Goal: Information Seeking & Learning: Learn about a topic

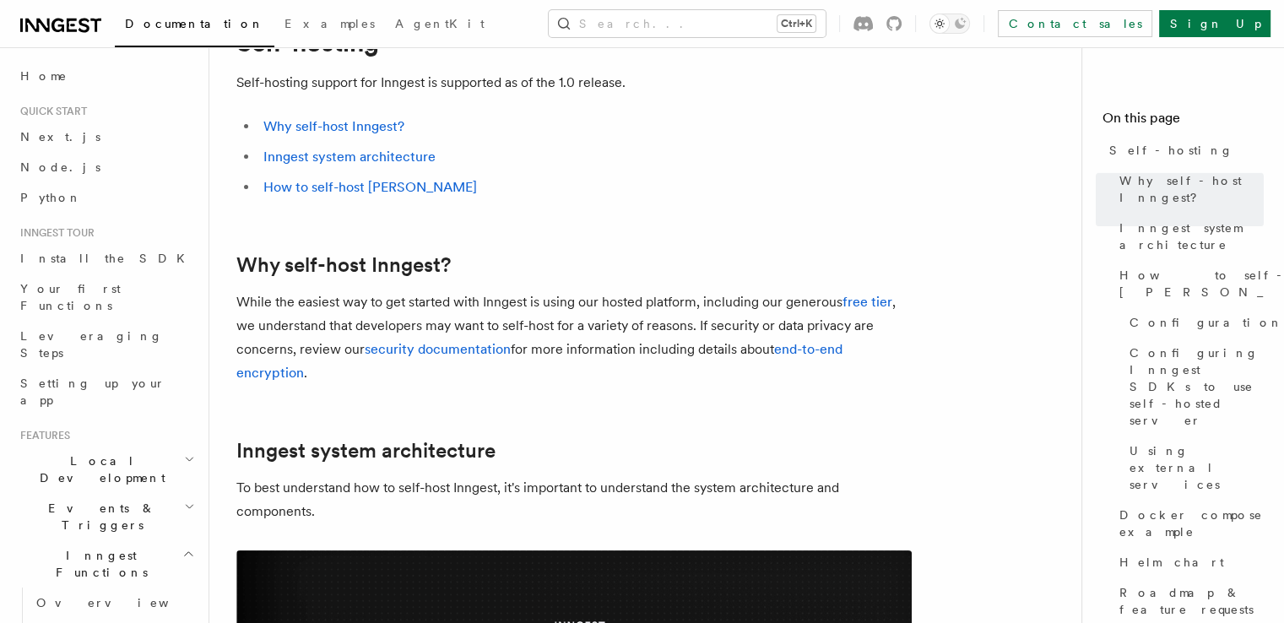
scroll to position [84, 0]
click at [502, 350] on link "security documentation" at bounding box center [438, 349] width 146 height 16
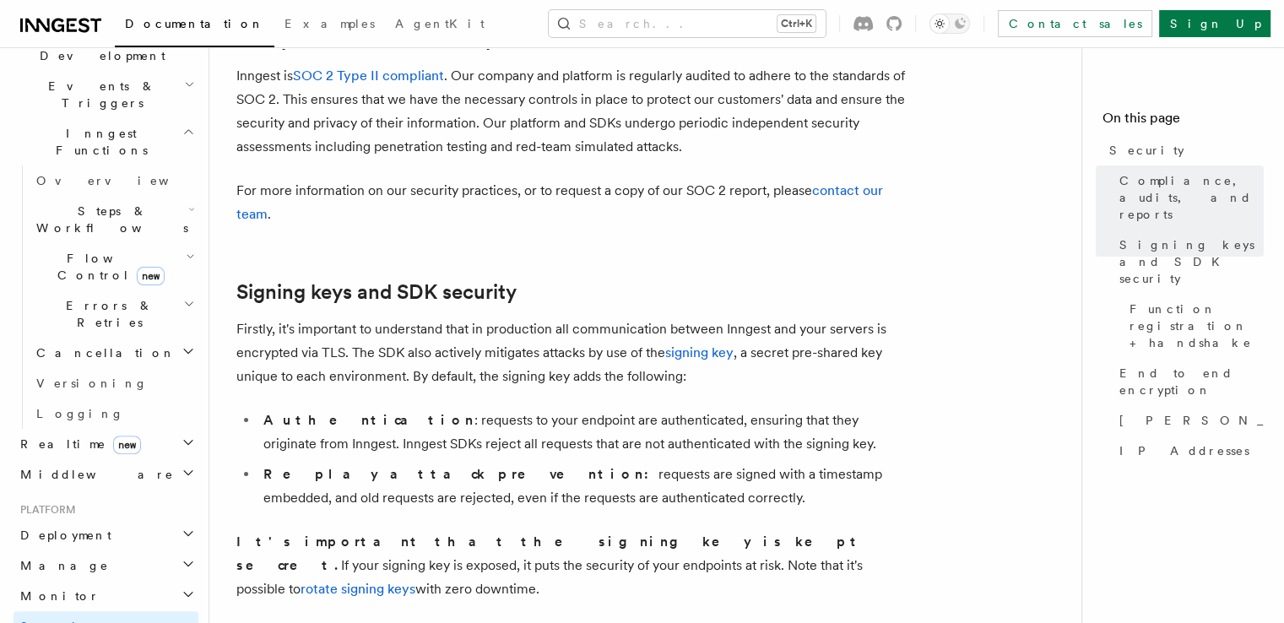
scroll to position [591, 0]
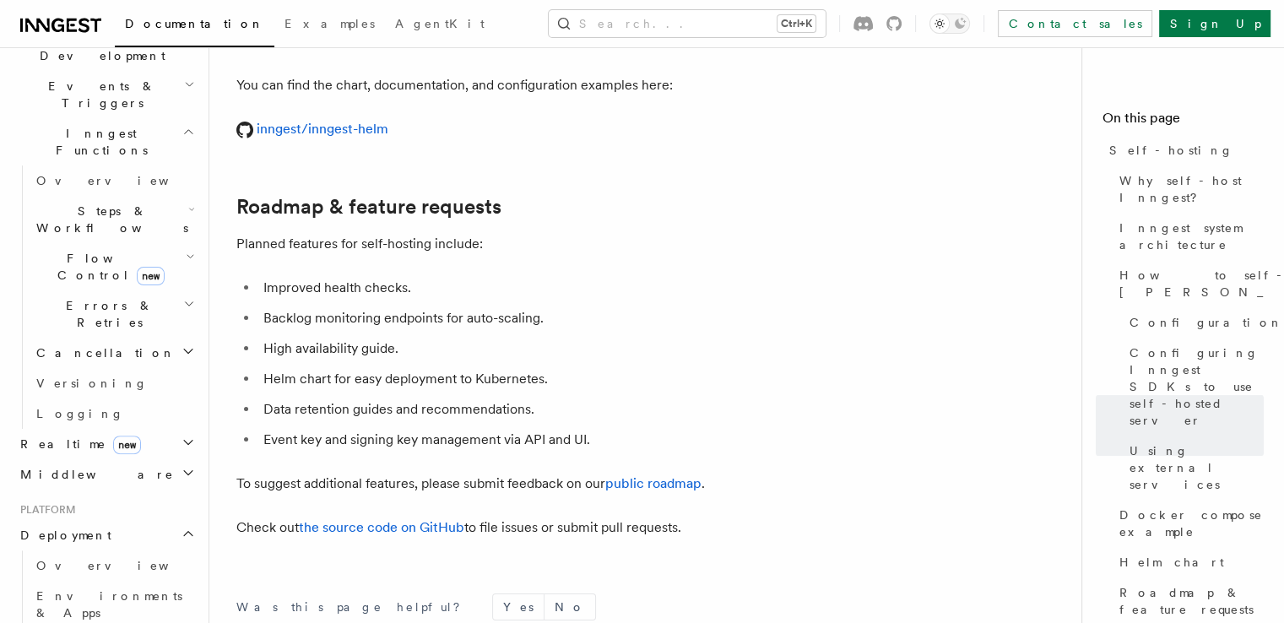
scroll to position [6498, 0]
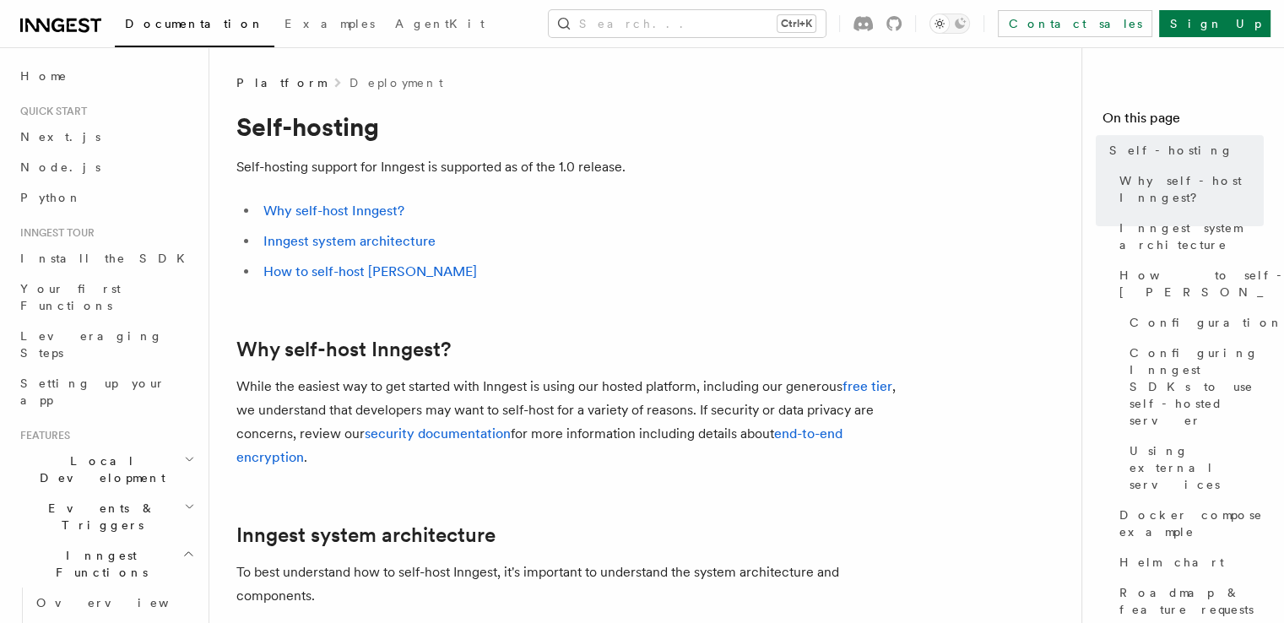
scroll to position [2988, 0]
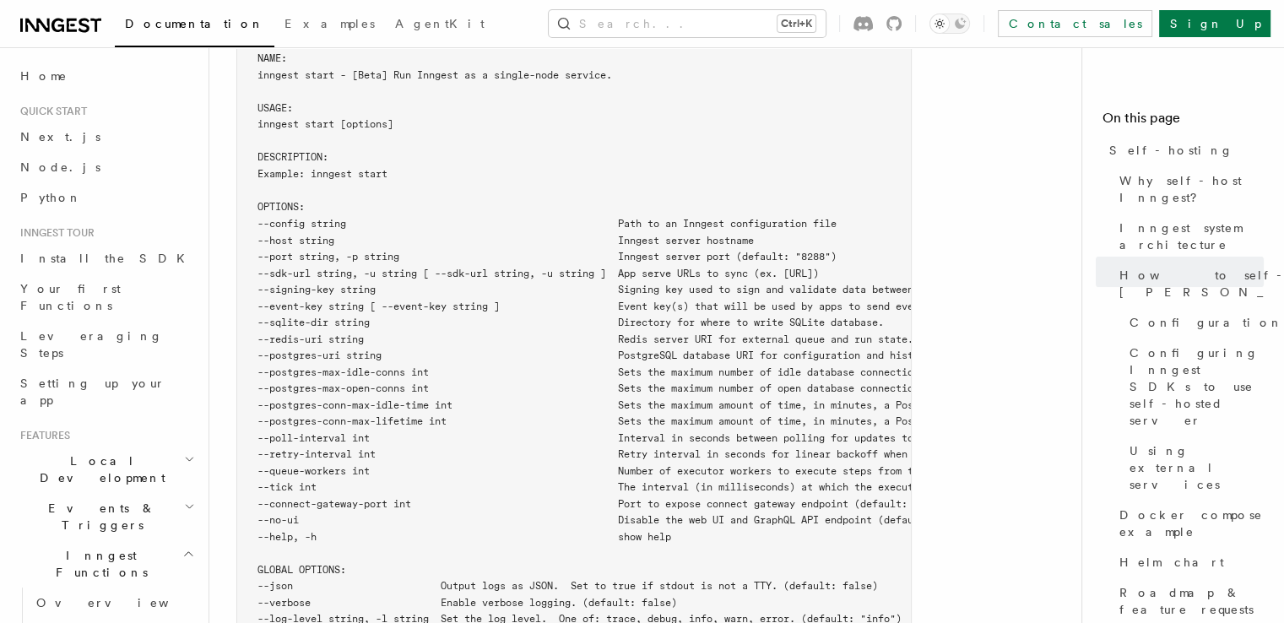
click at [587, 599] on pre "$ inngest start --help NAME: inngest start - [Beta] Run Inngest as a single-nod…" at bounding box center [573, 331] width 673 height 626
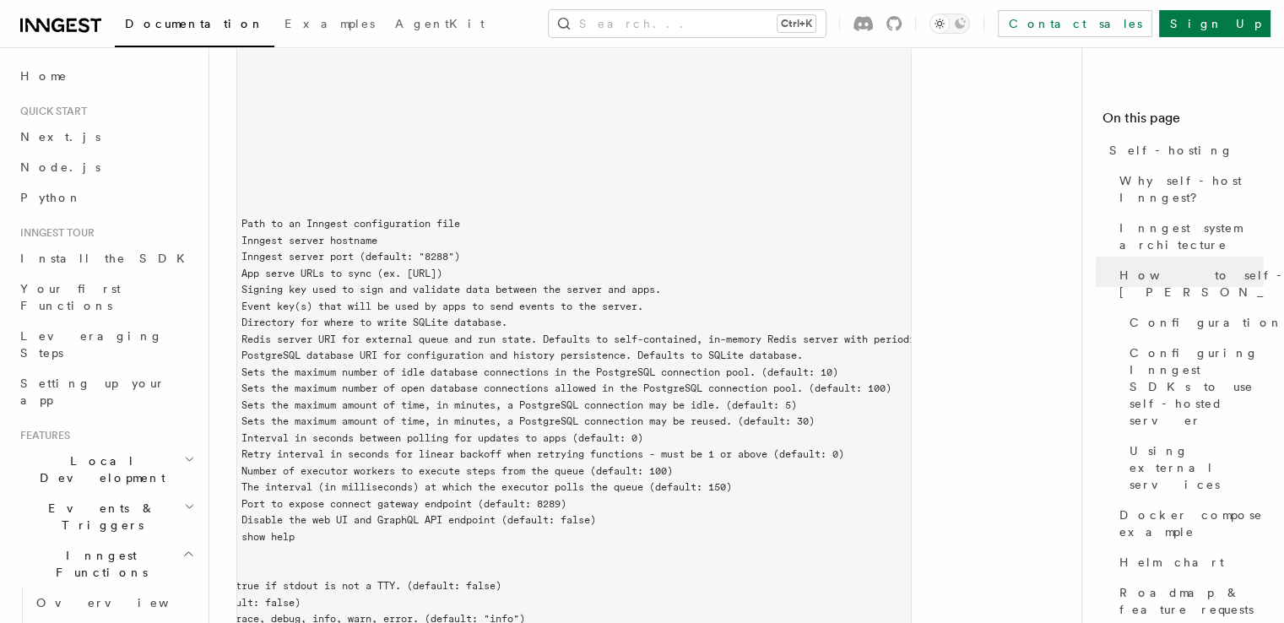
scroll to position [0, 0]
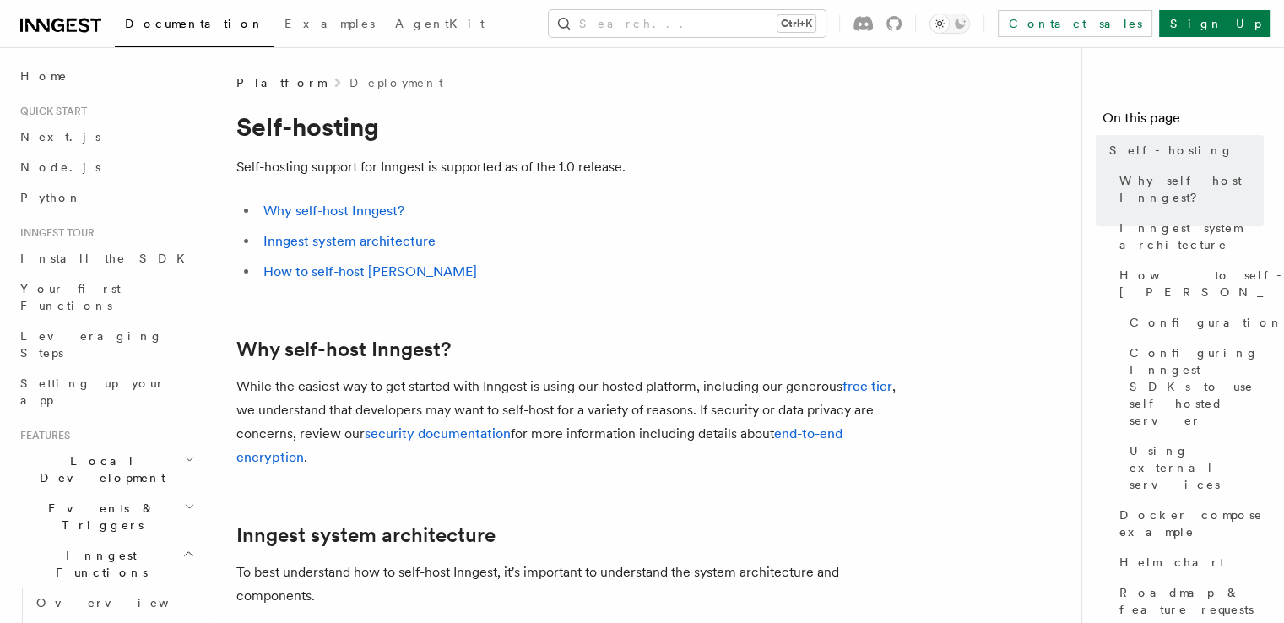
click at [476, 239] on li "Inngest system architecture" at bounding box center [584, 242] width 653 height 24
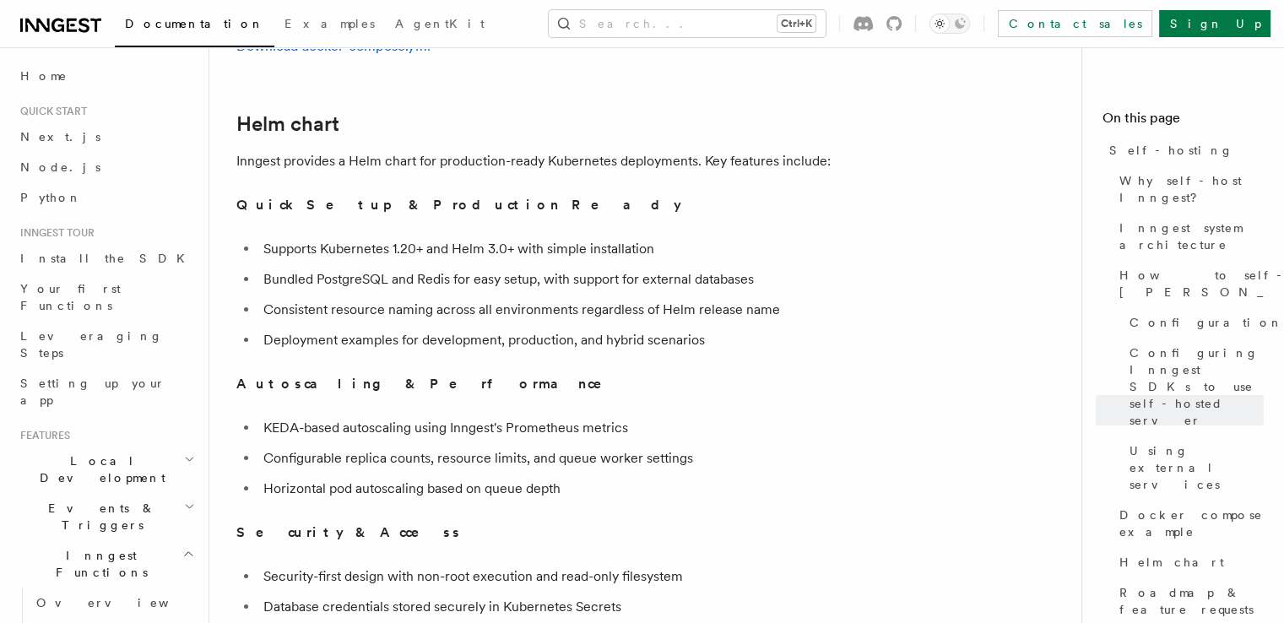
scroll to position [98, 0]
